Goal: Find contact information: Find contact information

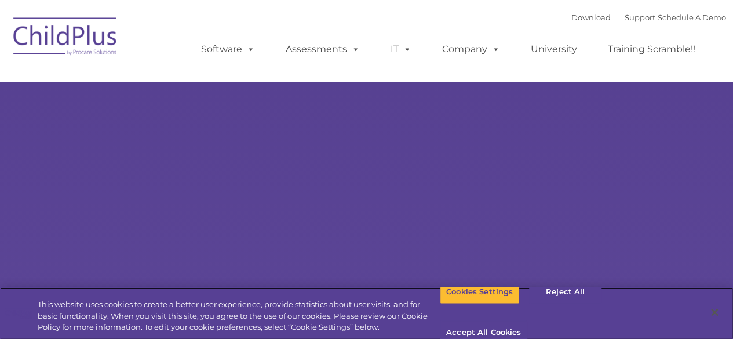
select select "MEDIUM"
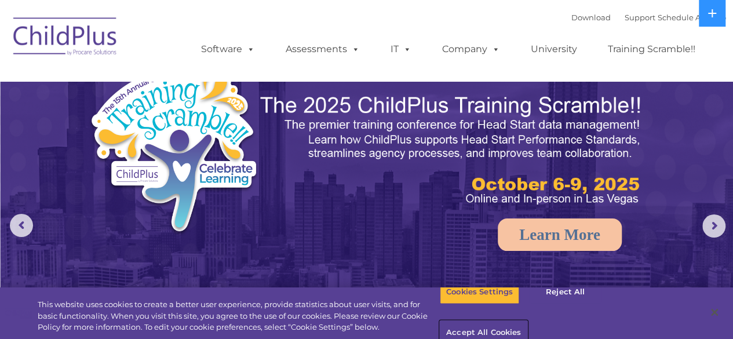
click at [527, 321] on button "Accept All Cookies" at bounding box center [483, 333] width 87 height 24
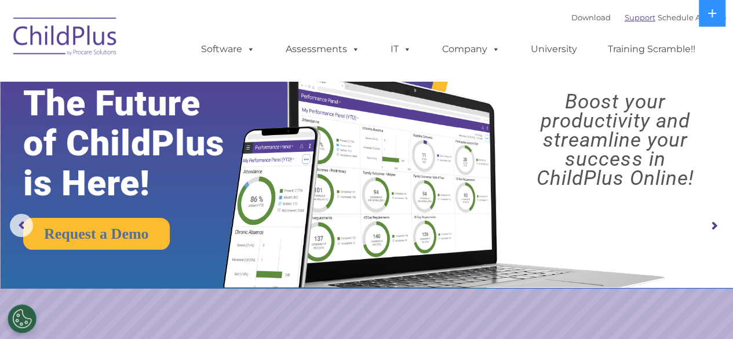
click at [631, 21] on link "Support" at bounding box center [639, 17] width 31 height 9
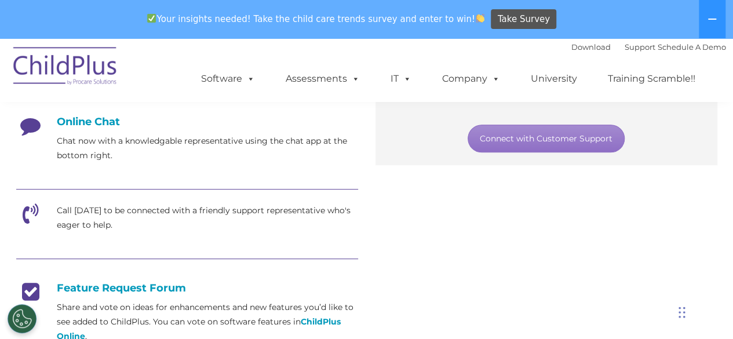
scroll to position [313, 0]
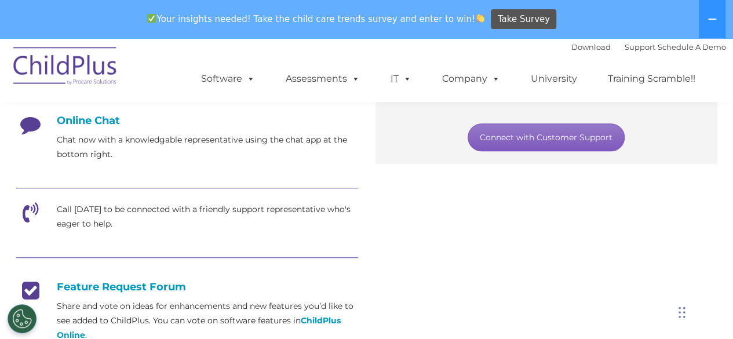
click at [562, 138] on link "Connect with Customer Support" at bounding box center [545, 137] width 157 height 28
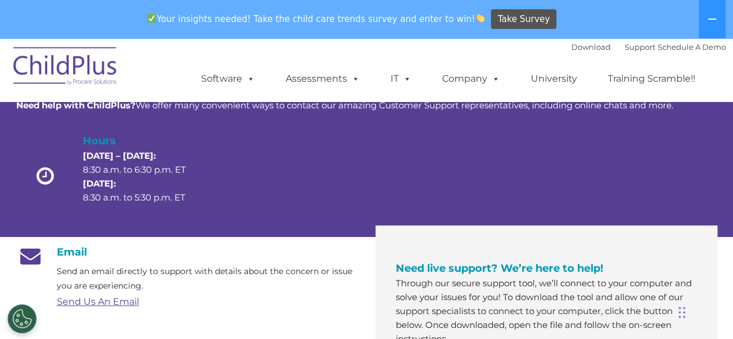
scroll to position [70, 0]
